Goal: Obtain resource: Obtain resource

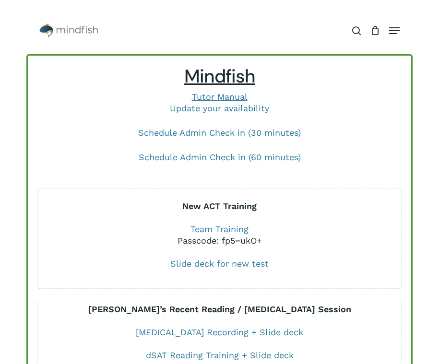
drag, startPoint x: 0, startPoint y: 0, endPoint x: 374, endPoint y: 1, distance: 373.9
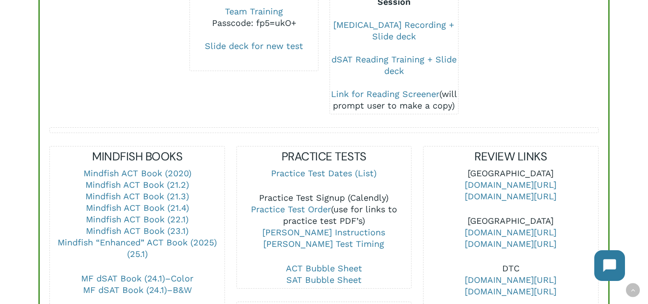
scroll to position [288, 0]
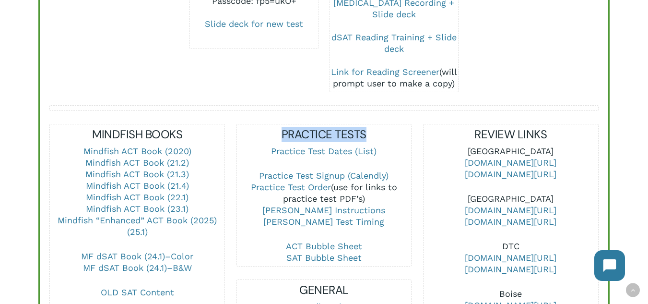
drag, startPoint x: 283, startPoint y: 135, endPoint x: 386, endPoint y: 136, distance: 103.2
click at [386, 136] on h5 "PRACTICE TESTS" at bounding box center [324, 134] width 175 height 15
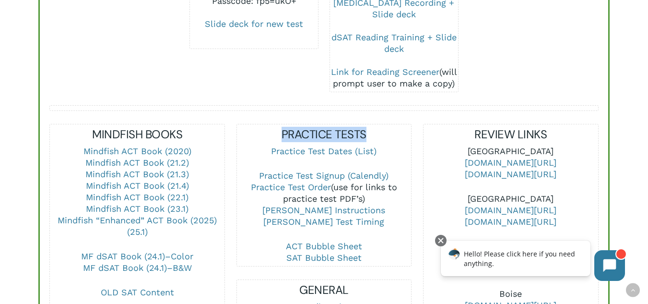
drag, startPoint x: 244, startPoint y: 186, endPoint x: 367, endPoint y: 196, distance: 123.3
click at [367, 196] on p "Practice Test Signup (Calendly) Practice Test Order (use for links to practice …" at bounding box center [324, 205] width 175 height 71
click at [372, 199] on p "Practice Test Signup (Calendly) Practice Test Order (use for links to practice …" at bounding box center [324, 205] width 175 height 71
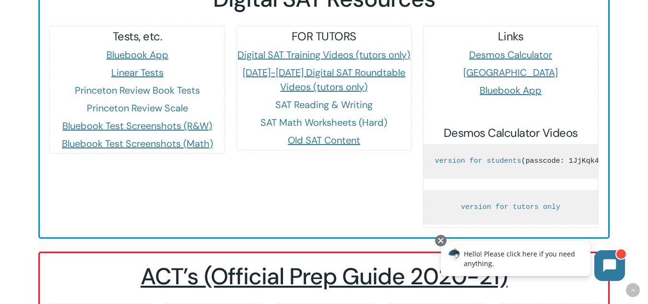
scroll to position [912, 0]
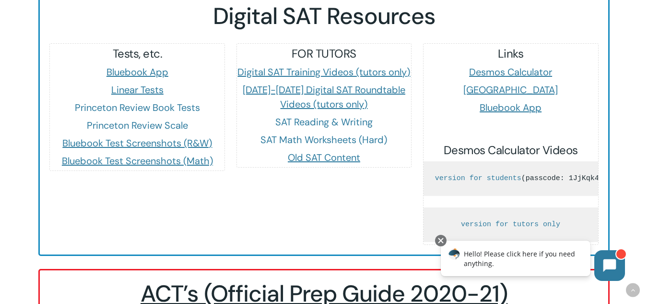
drag, startPoint x: 569, startPoint y: 187, endPoint x: 452, endPoint y: 179, distance: 117.9
click at [452, 179] on pre "version for students (passcode: 1JjKqk4* )" at bounding box center [511, 178] width 175 height 35
click at [265, 244] on div "FOR TUTORS Digital SAT Training Videos (tutors only) [DATE]-[DATE] Digital SAT …" at bounding box center [324, 144] width 187 height 202
